Goal: Navigation & Orientation: Understand site structure

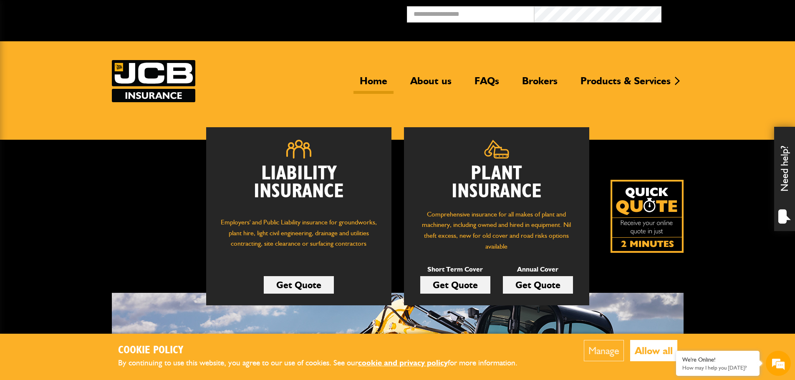
click at [372, 81] on link "Home" at bounding box center [374, 84] width 40 height 19
click at [426, 81] on link "About us" at bounding box center [431, 84] width 54 height 19
